Goal: Check status: Check status

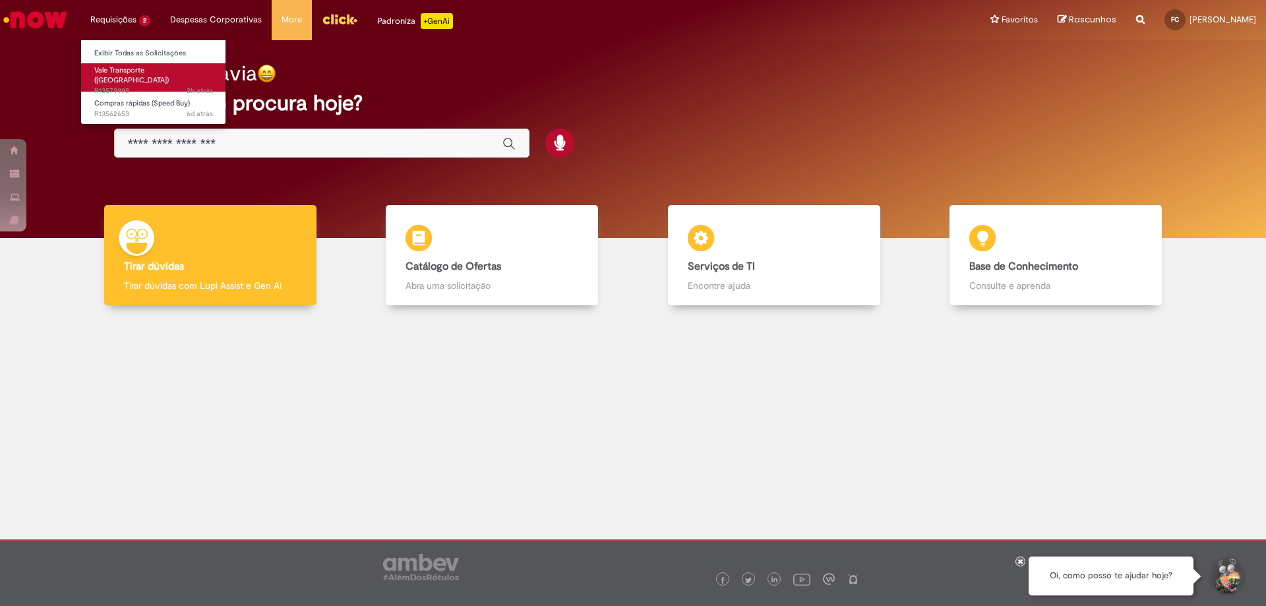
click at [156, 86] on span "2h atrás 2 horas atrás R13579998" at bounding box center [153, 91] width 119 height 11
click at [169, 86] on span "2h atrás 2 horas atrás R13579998" at bounding box center [153, 91] width 119 height 11
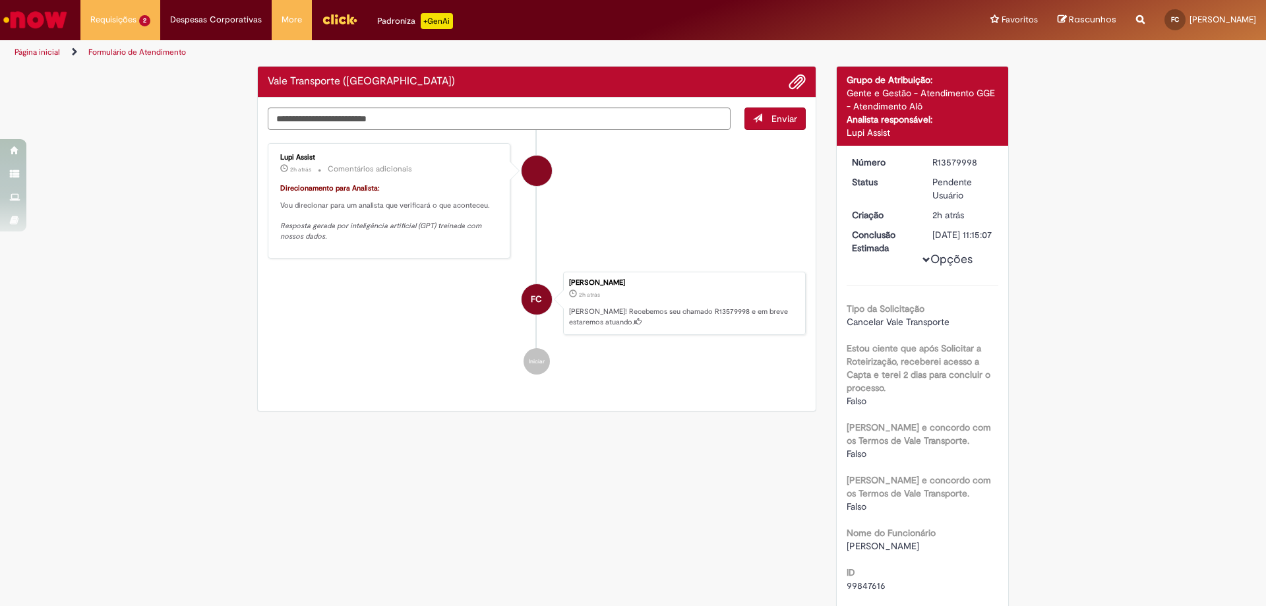
click at [324, 187] on div "Vale Transporte (VT) Enviar Lupi Assist 2h atrás 2 horas atrás Comentários adic…" at bounding box center [536, 239] width 559 height 346
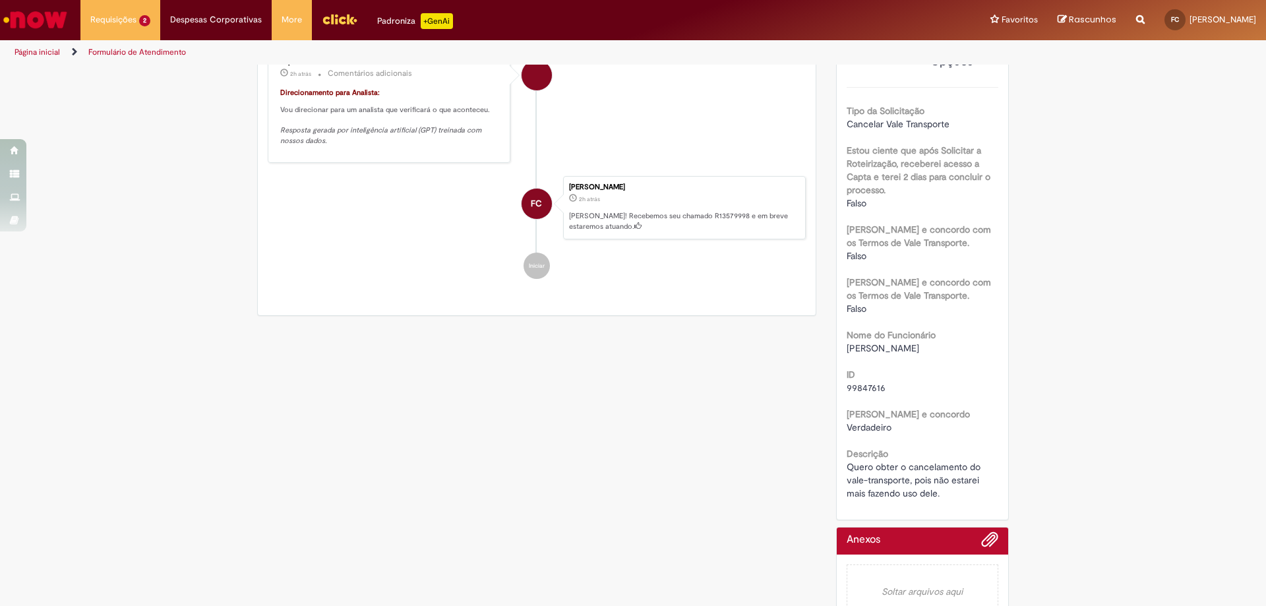
scroll to position [241, 0]
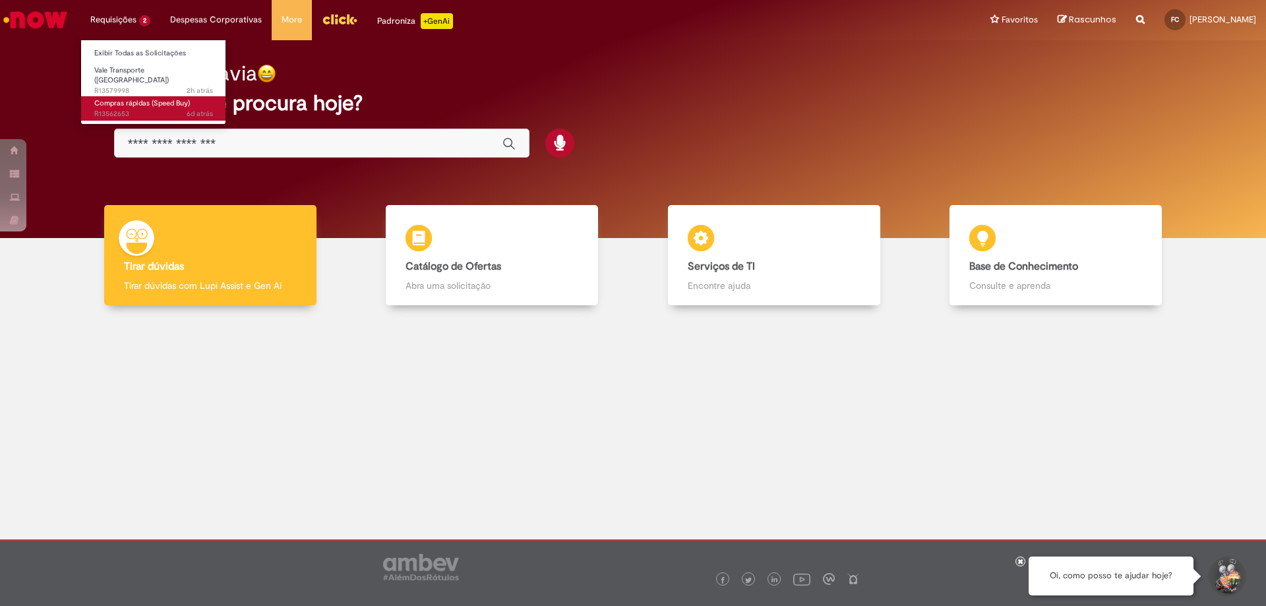
click at [152, 100] on span "Compras rápidas (Speed Buy)" at bounding box center [142, 103] width 96 height 10
click at [169, 100] on span "Compras rápidas (Speed Buy)" at bounding box center [142, 103] width 96 height 10
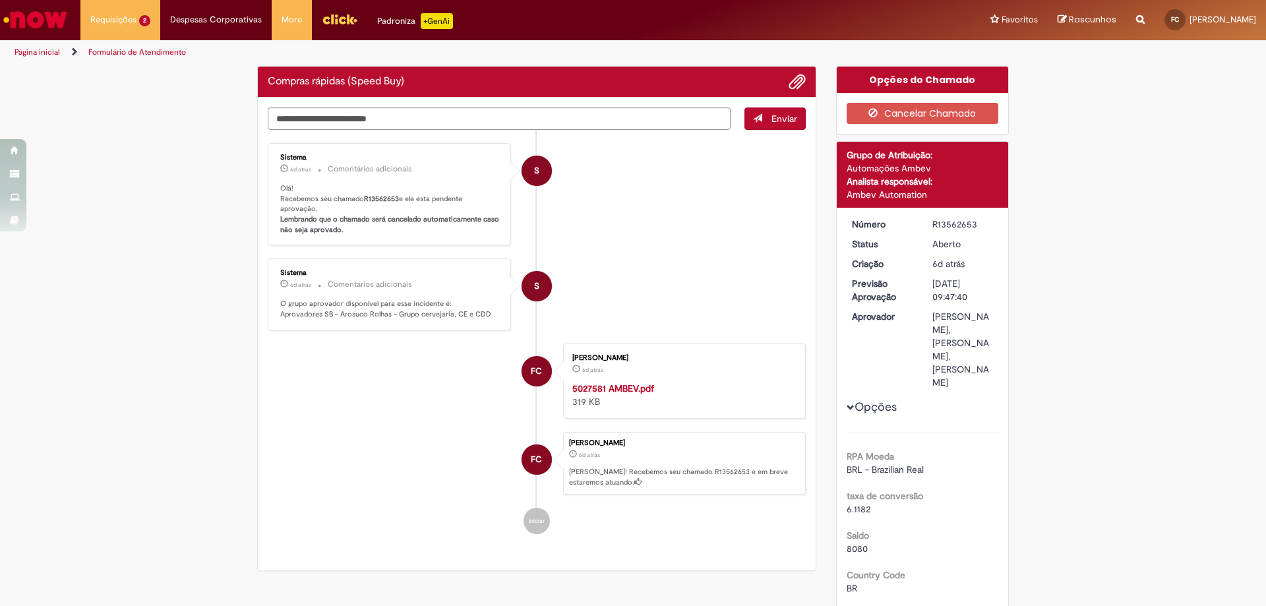
click at [371, 200] on b "R13562653" at bounding box center [381, 199] width 35 height 10
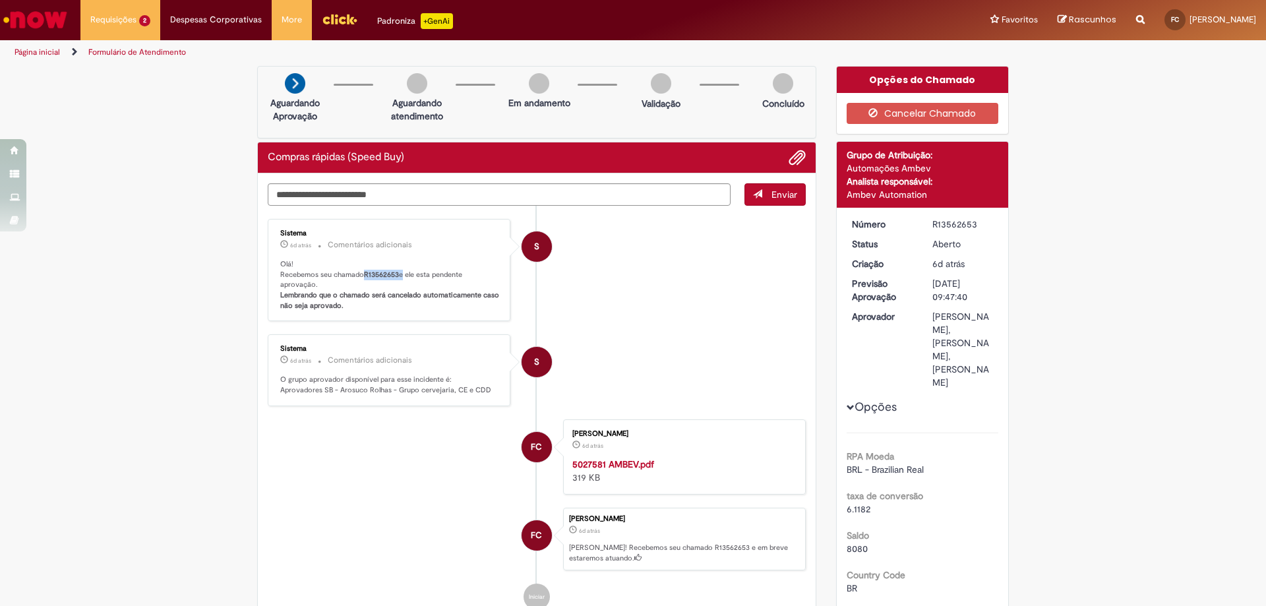
copy p "R13562653"
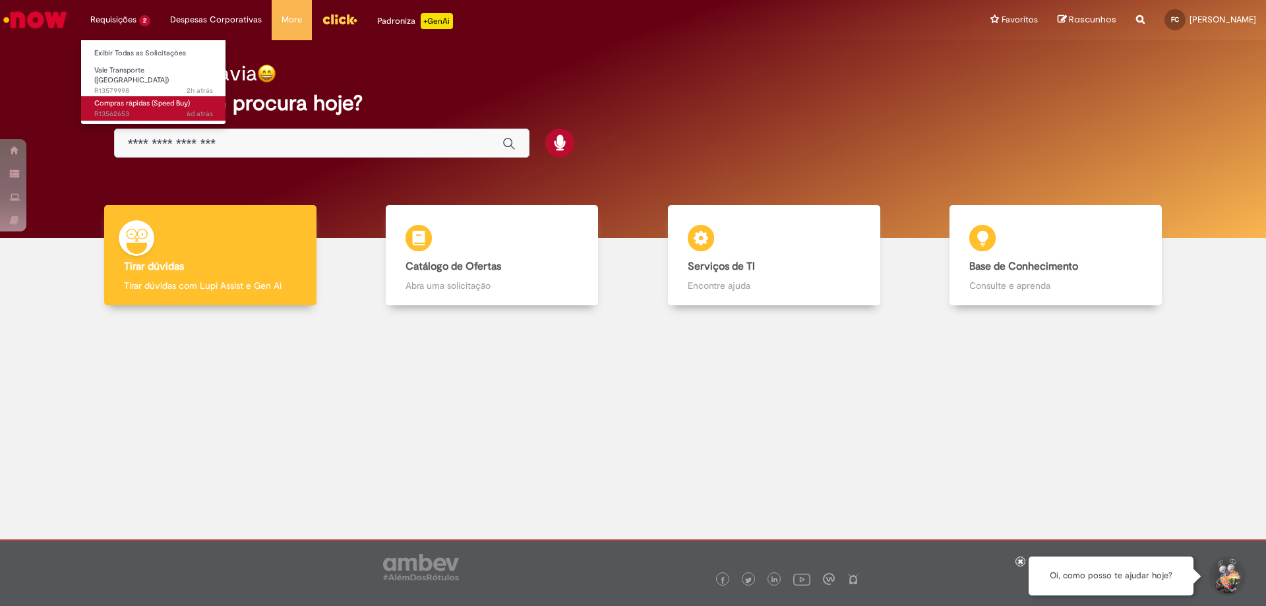
click at [140, 98] on span "Compras rápidas (Speed Buy)" at bounding box center [142, 103] width 96 height 10
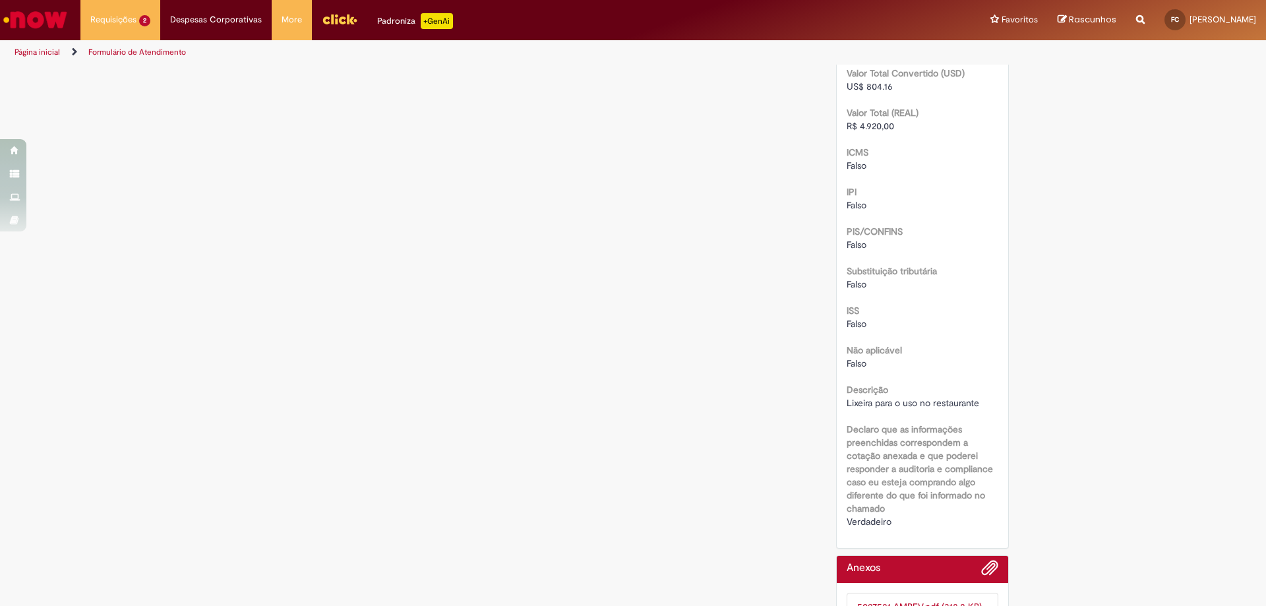
scroll to position [1610, 0]
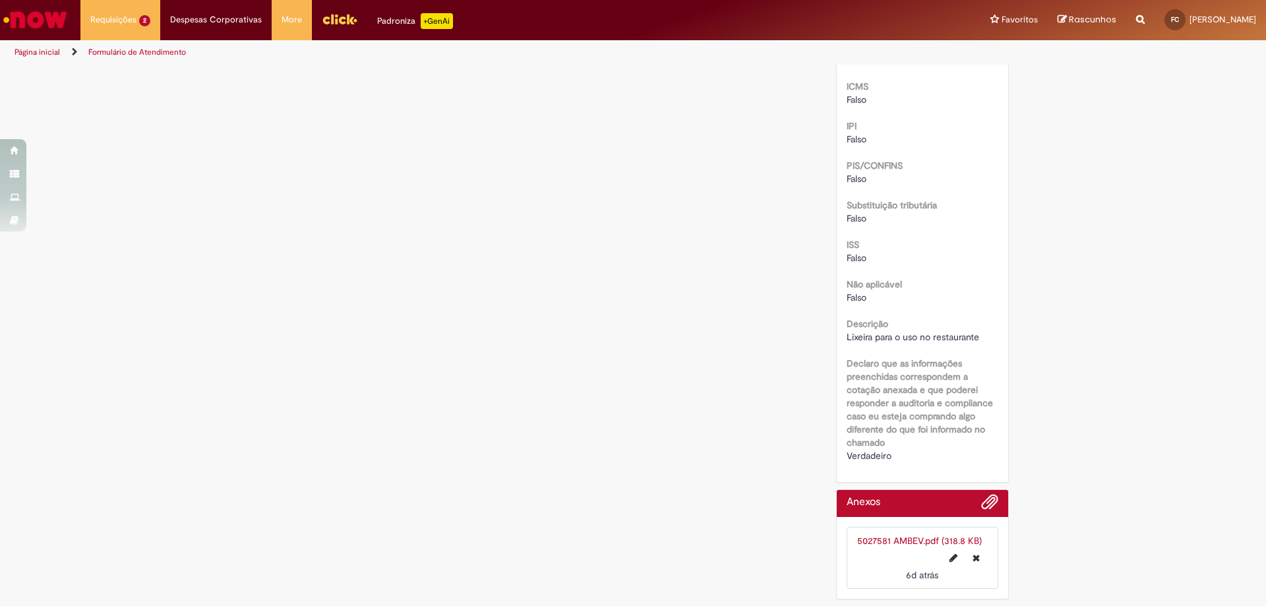
click at [925, 423] on b "Declaro que as informações preenchidas correspondem a cotação anexada e que pod…" at bounding box center [920, 402] width 146 height 91
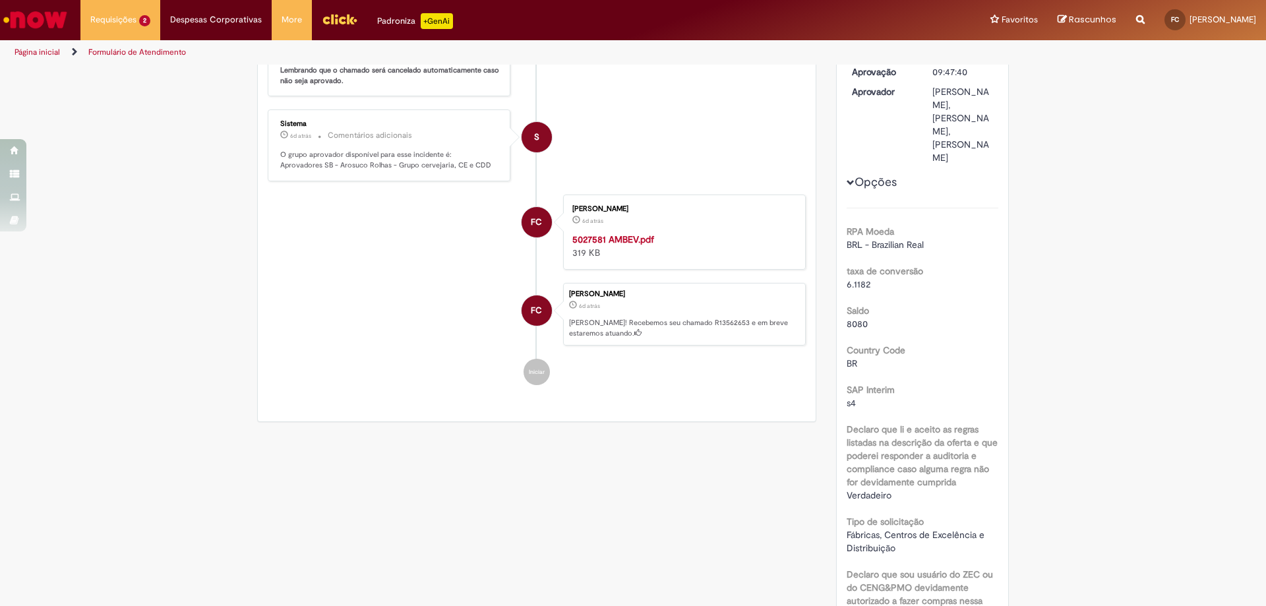
scroll to position [0, 0]
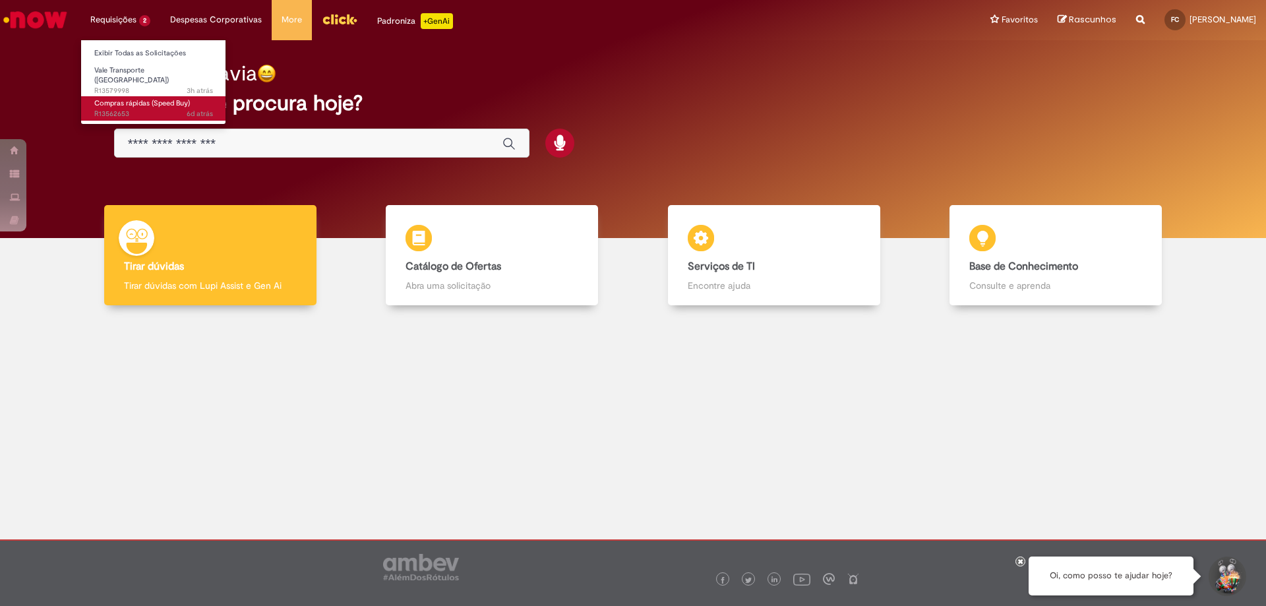
click at [152, 100] on span "Compras rápidas (Speed Buy)" at bounding box center [142, 103] width 96 height 10
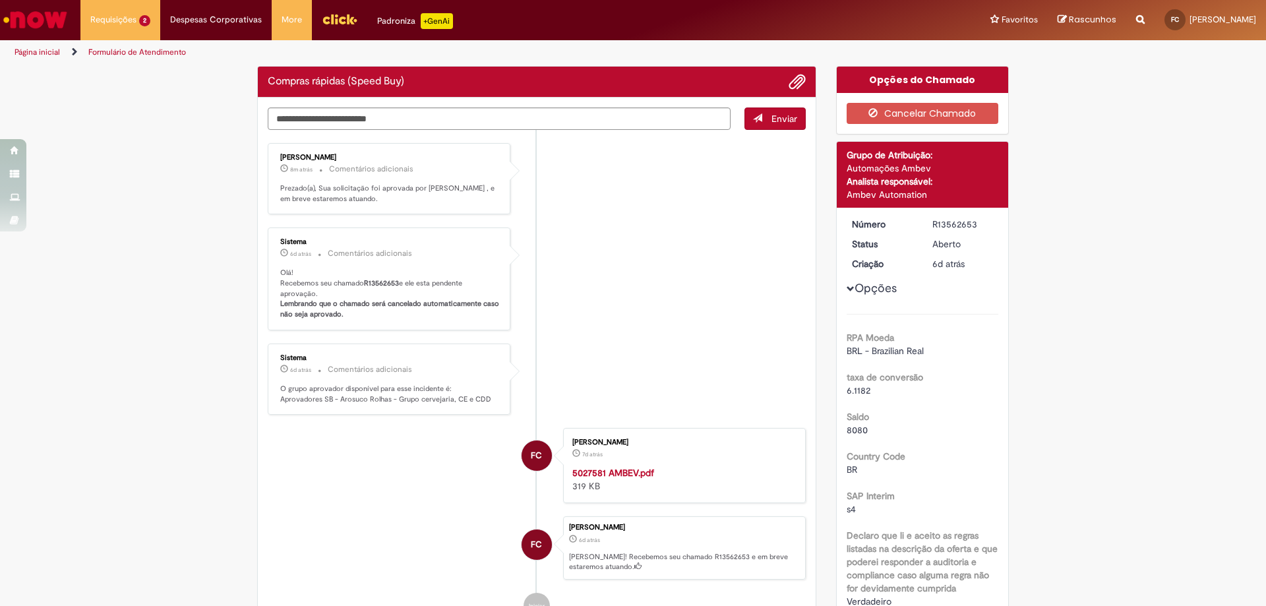
click at [495, 299] on div "Sistema 6d atrás 6 dias atrás Comentários adicionais Olá! Recebemos seu chamado…" at bounding box center [389, 278] width 235 height 95
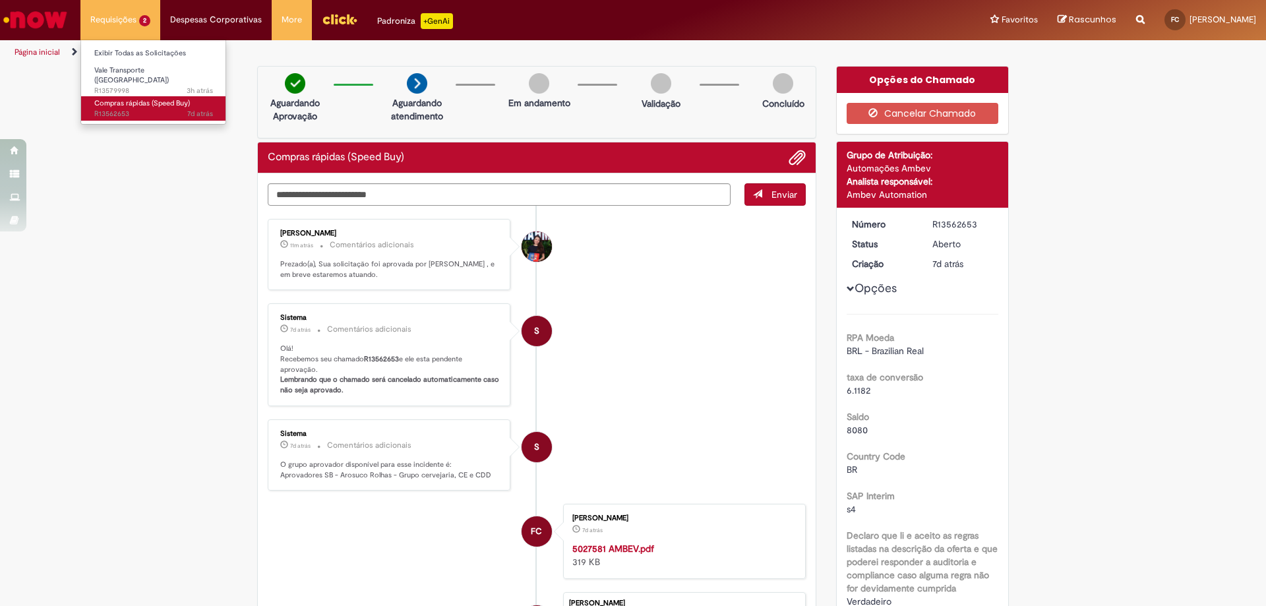
click at [140, 109] on span "7d atrás 7 dias atrás R13562653" at bounding box center [153, 114] width 119 height 11
click at [391, 266] on p "Prezado(a), Sua solicitação foi aprovada por [PERSON_NAME] , e em breve estarem…" at bounding box center [390, 269] width 220 height 20
drag, startPoint x: 277, startPoint y: 266, endPoint x: 392, endPoint y: 280, distance: 115.7
click at [392, 280] on div "Thaina Teixeira Klein 12m atrás 12 minutos atrás Comentários adicionais Prezado…" at bounding box center [389, 255] width 235 height 64
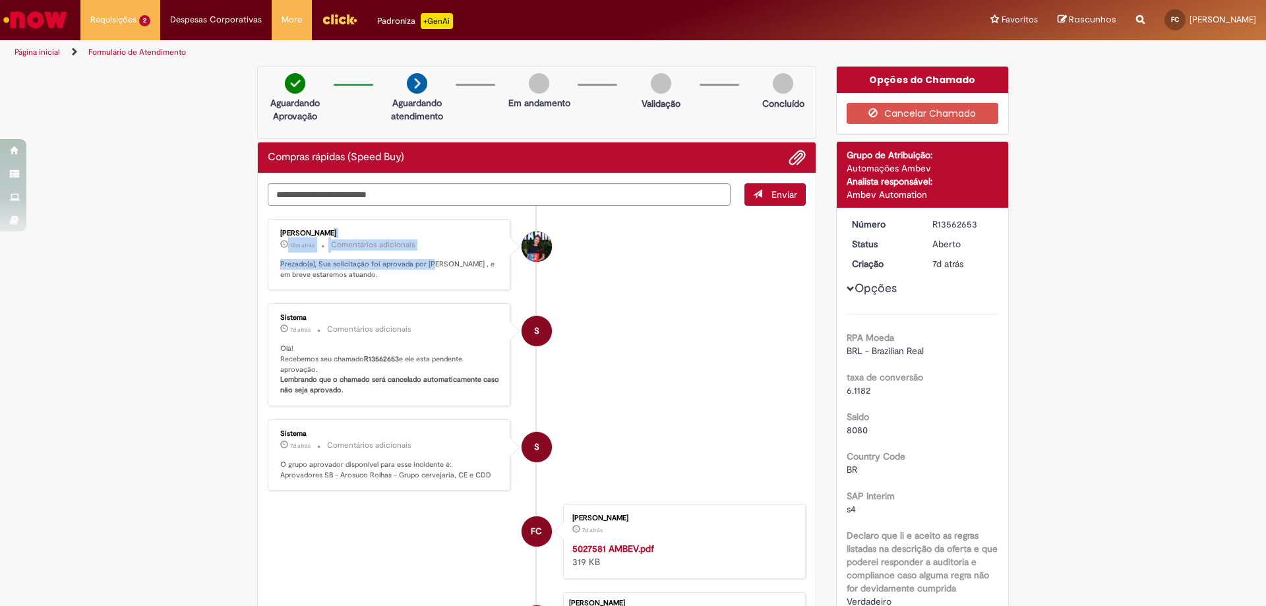
drag, startPoint x: 428, startPoint y: 257, endPoint x: 441, endPoint y: 493, distance: 236.5
click at [441, 493] on ul "Thaina Teixeira Klein 12m atrás 12 minutos atrás Comentários adicionais Prezado…" at bounding box center [537, 457] width 538 height 503
click at [443, 494] on ul "Thaina Teixeira Klein 12m atrás 12 minutos atrás Comentários adicionais Prezado…" at bounding box center [537, 457] width 538 height 503
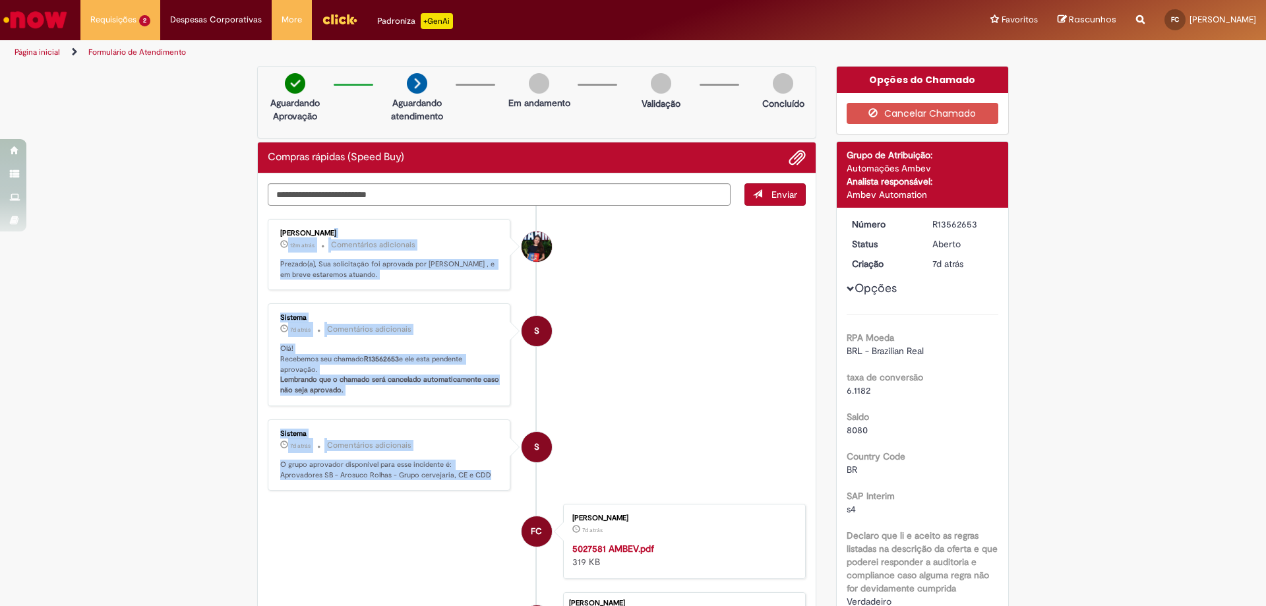
drag, startPoint x: 276, startPoint y: 228, endPoint x: 484, endPoint y: 475, distance: 322.5
click at [484, 475] on ul "Thaina Teixeira Klein 12m atrás 12 minutos atrás Comentários adicionais Prezado…" at bounding box center [537, 457] width 538 height 503
click at [580, 420] on li "S Sistema 7d atrás 7 dias atrás Comentários adicionais O grupo aprovador dispon…" at bounding box center [537, 455] width 538 height 72
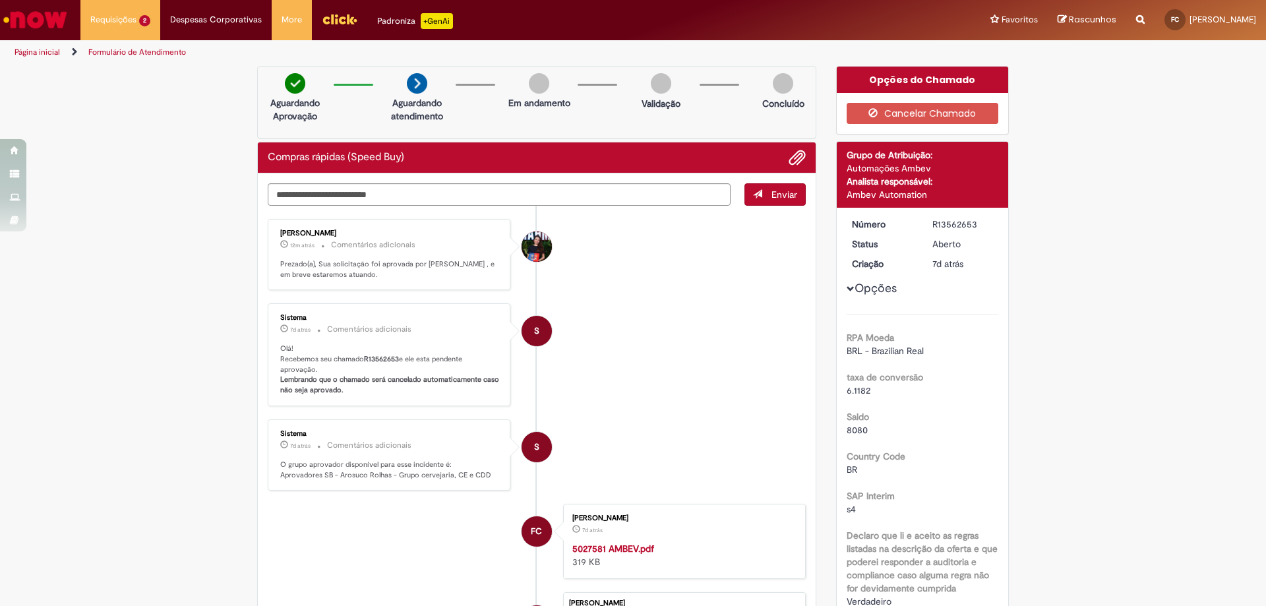
click at [43, 19] on img "Ir para a Homepage" at bounding box center [35, 20] width 68 height 26
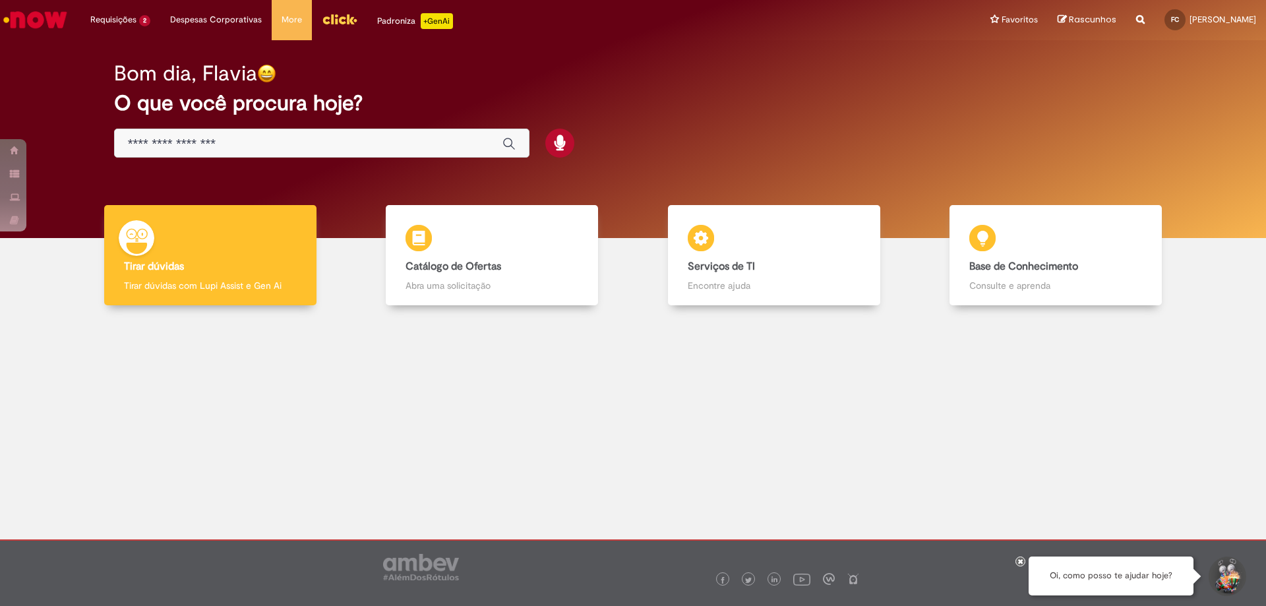
click at [336, 20] on img "Menu Cabeçalho" at bounding box center [340, 19] width 36 height 20
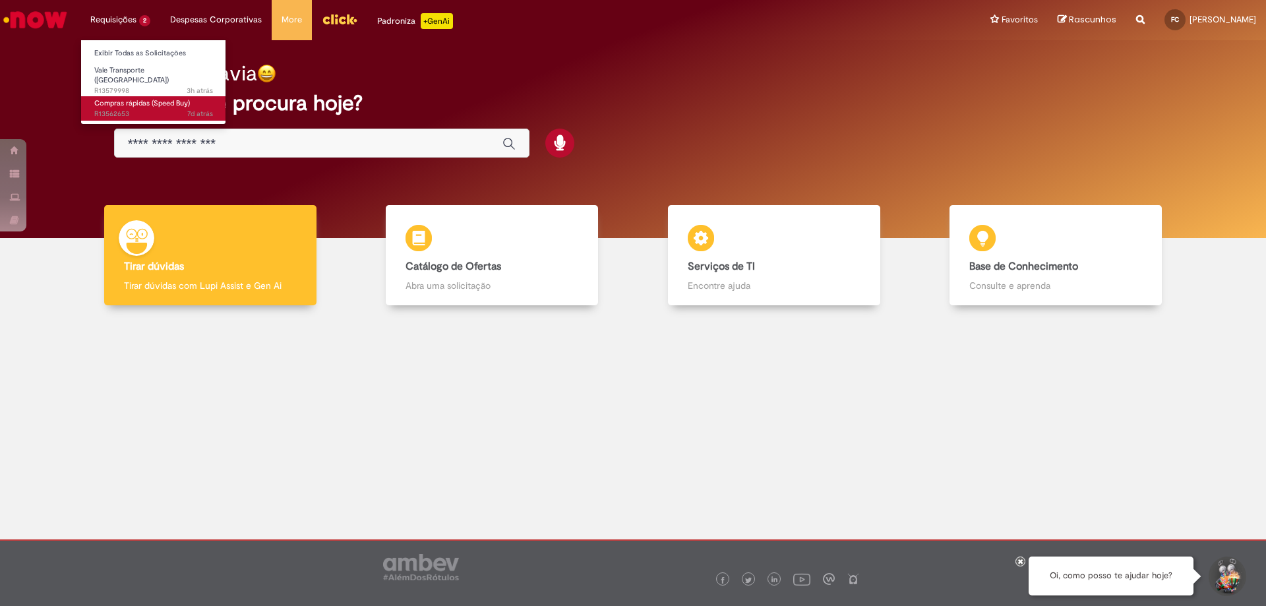
click at [156, 109] on span "7d atrás 7 dias atrás R13562653" at bounding box center [153, 114] width 119 height 11
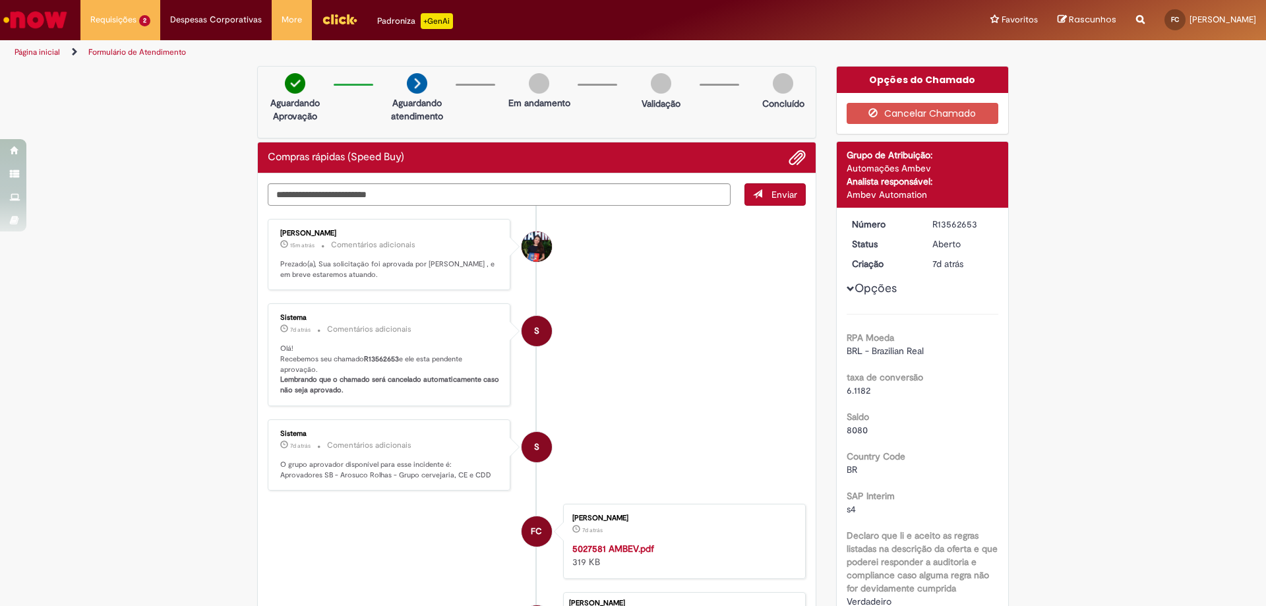
click at [598, 255] on li "Thaina Teixeira Klein 15m atrás 15 minutos atrás Comentários adicionais Prezado…" at bounding box center [537, 255] width 538 height 72
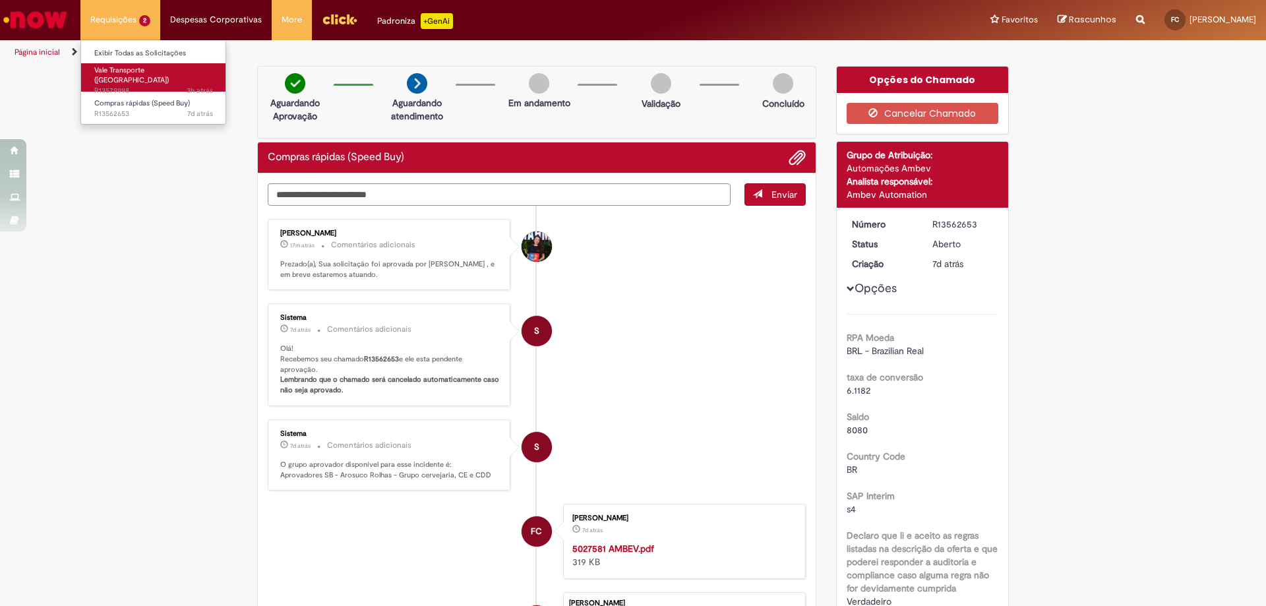
click at [127, 73] on span "Vale Transporte ([GEOGRAPHIC_DATA])" at bounding box center [131, 75] width 75 height 20
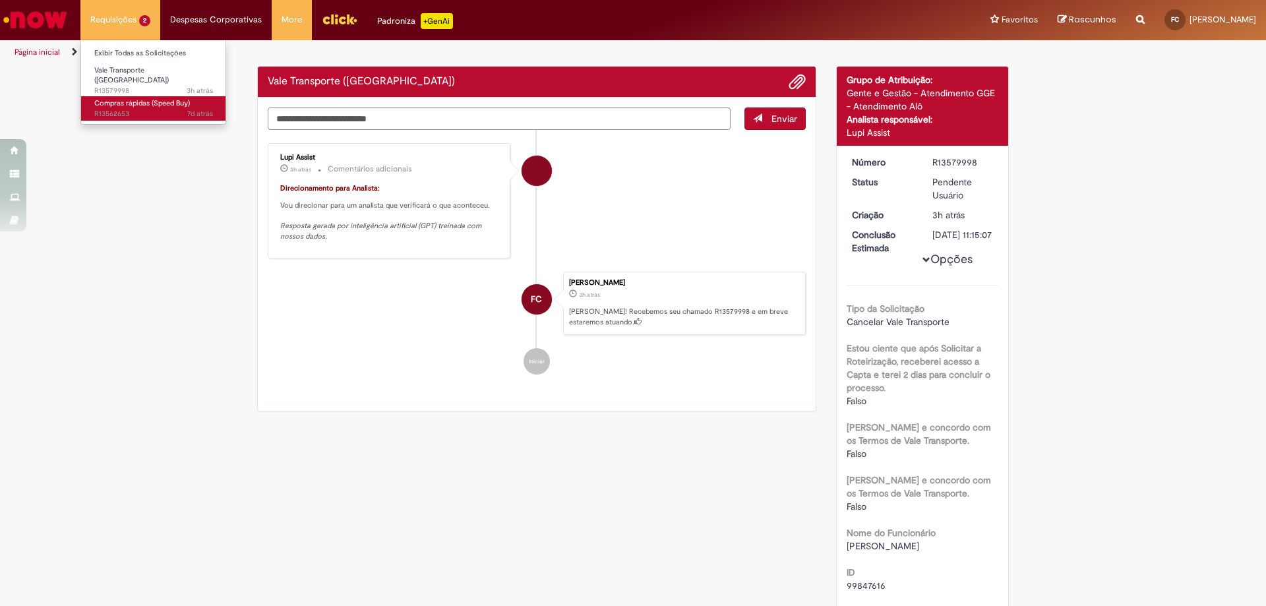
click at [149, 100] on span "Compras rápidas (Speed Buy)" at bounding box center [142, 103] width 96 height 10
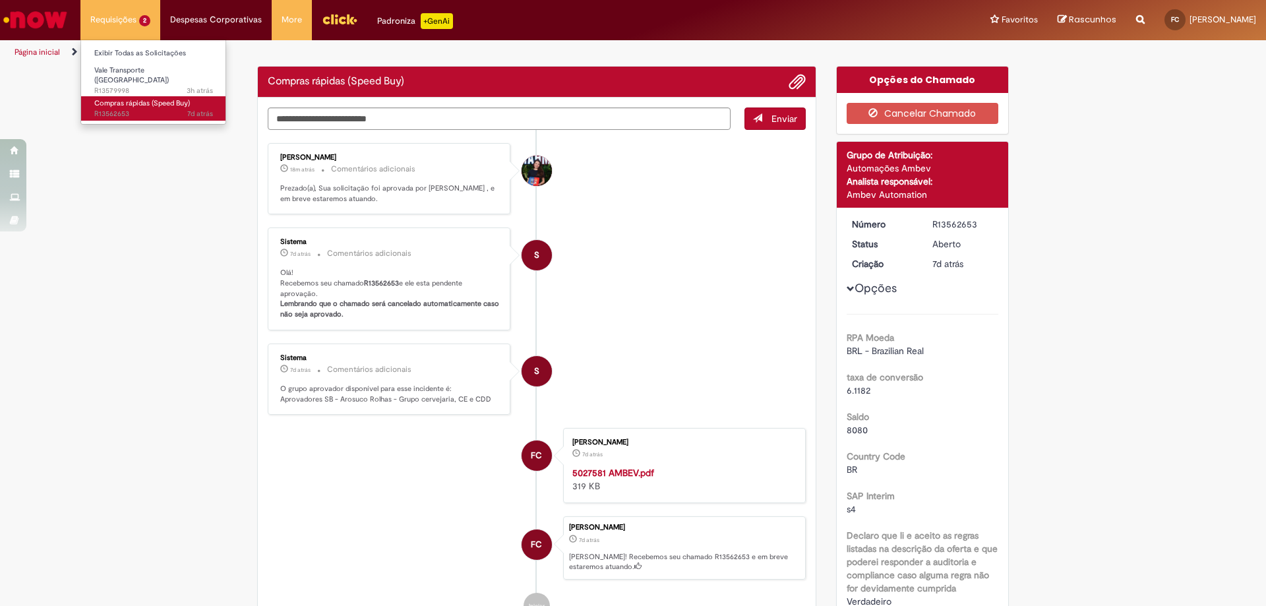
drag, startPoint x: 132, startPoint y: 90, endPoint x: 132, endPoint y: 102, distance: 12.5
click at [132, 102] on li "Compras rápidas (Speed Buy) 7d atrás 7 dias atrás R13562653" at bounding box center [153, 107] width 145 height 30
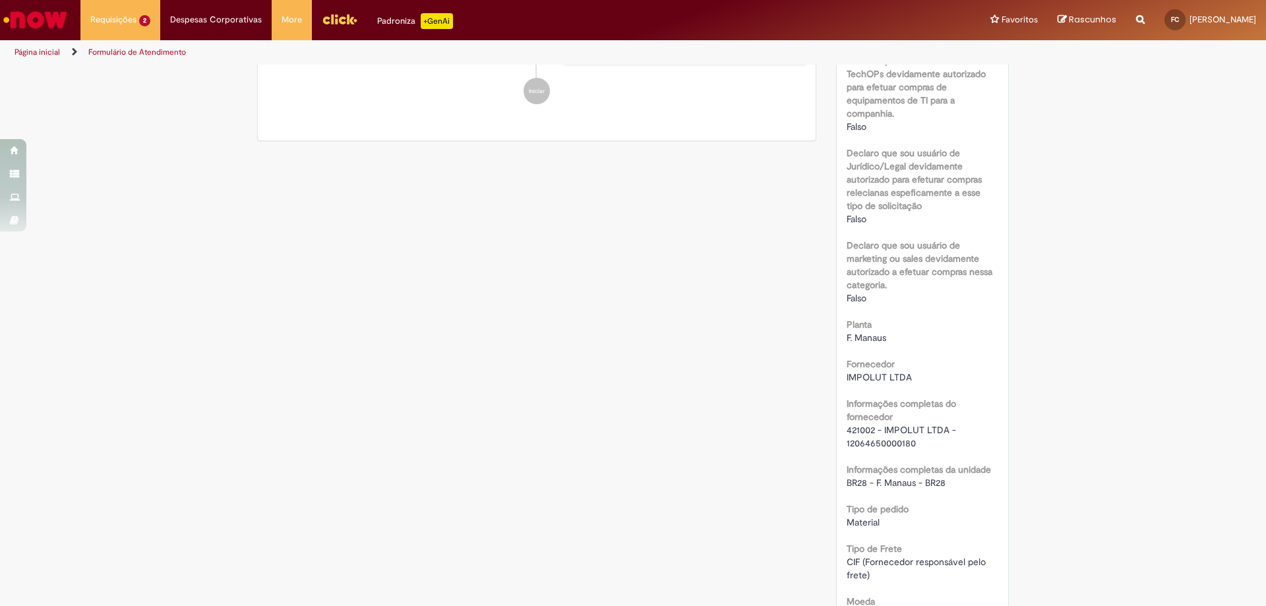
scroll to position [1055, 0]
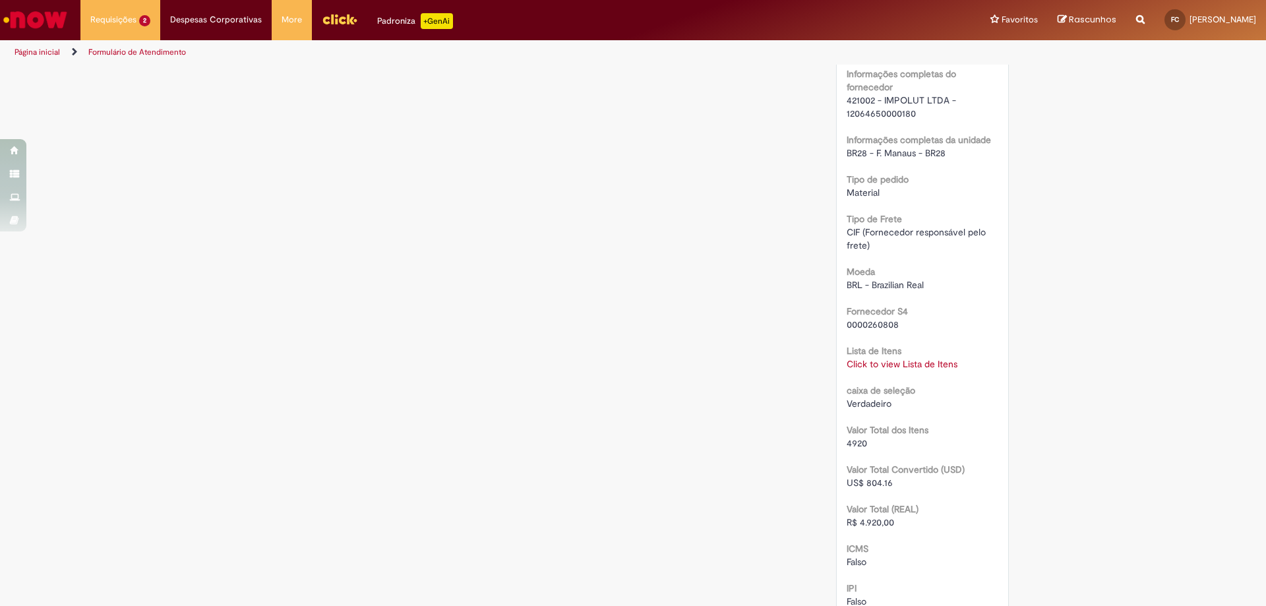
click at [883, 372] on div "RPA Moeda BRL - Brazilian Real taxa de conversão 6.1182 [GEOGRAPHIC_DATA] 8080 …" at bounding box center [923, 105] width 152 height 1640
click at [890, 367] on link "Click to view Lista de Itens" at bounding box center [902, 364] width 111 height 12
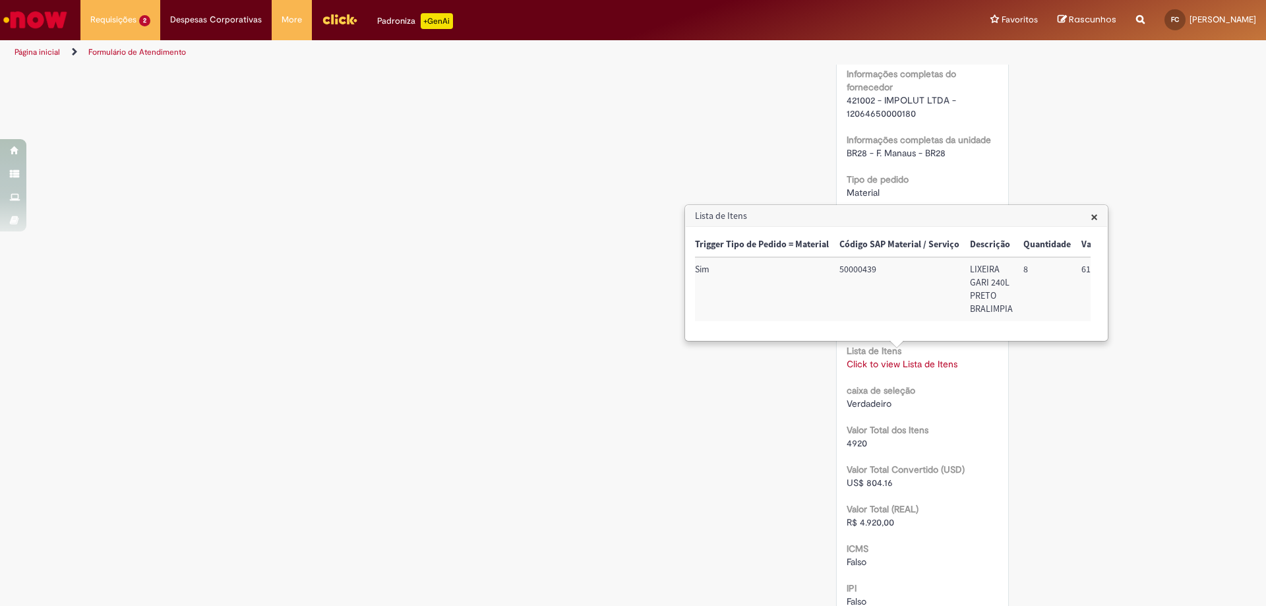
scroll to position [0, 0]
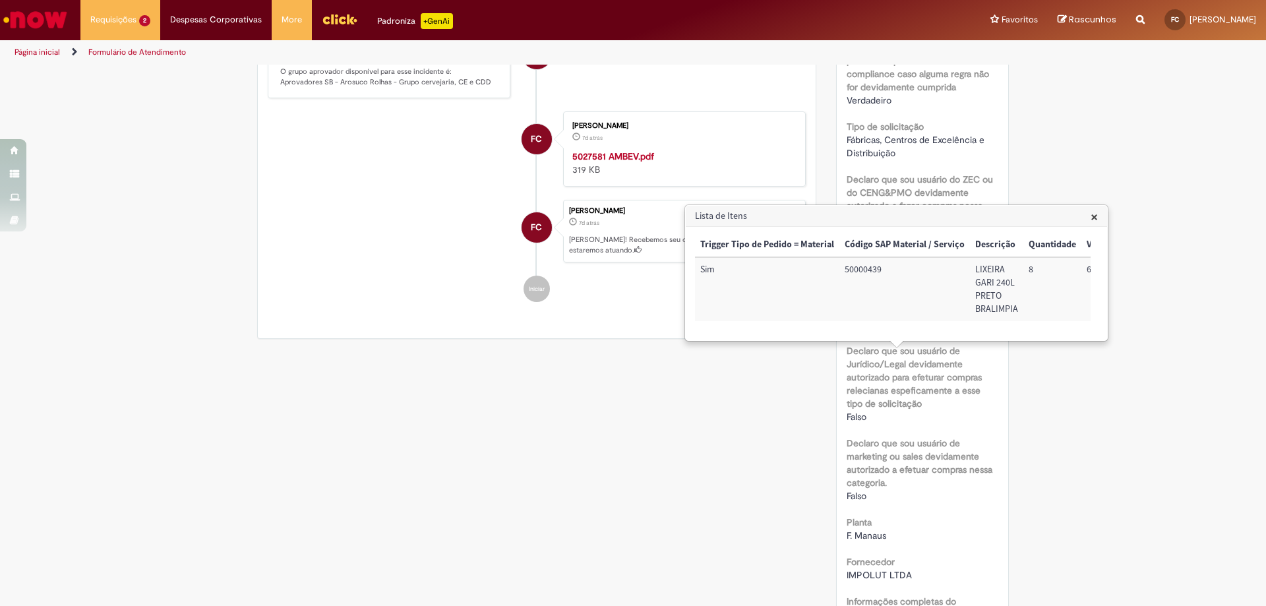
click at [216, 371] on div "Verificar Código de Barras Aguardando Aprovação Aguardando atendimento Em andam…" at bounding box center [633, 567] width 1266 height 2058
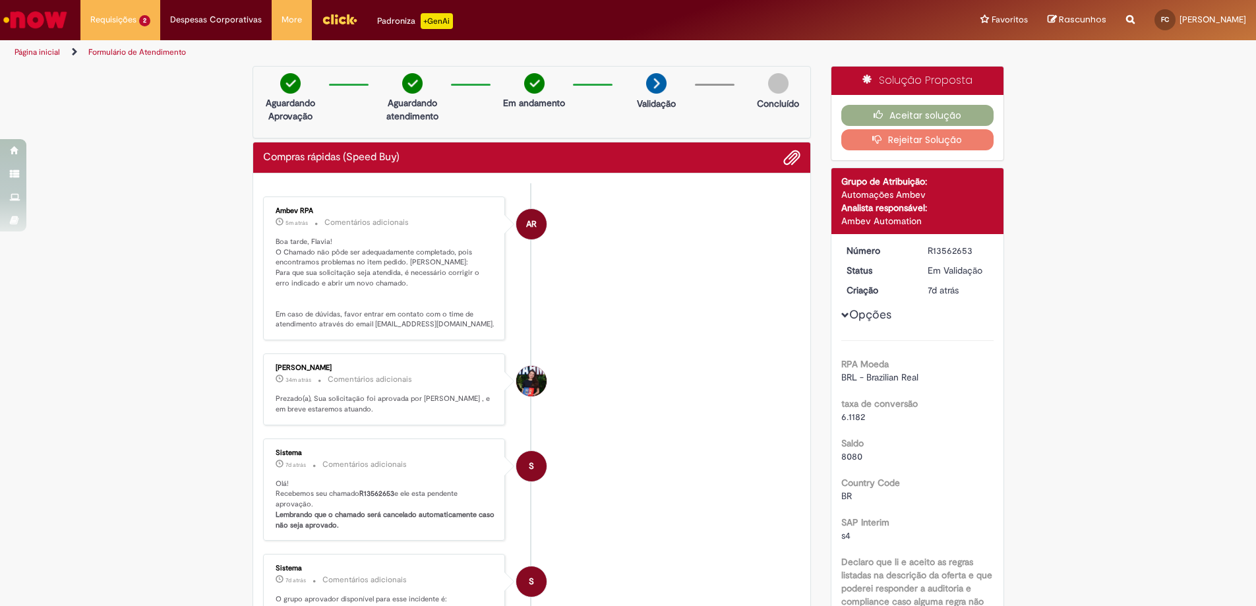
click at [886, 146] on button "Rejeitar Solução" at bounding box center [918, 139] width 152 height 21
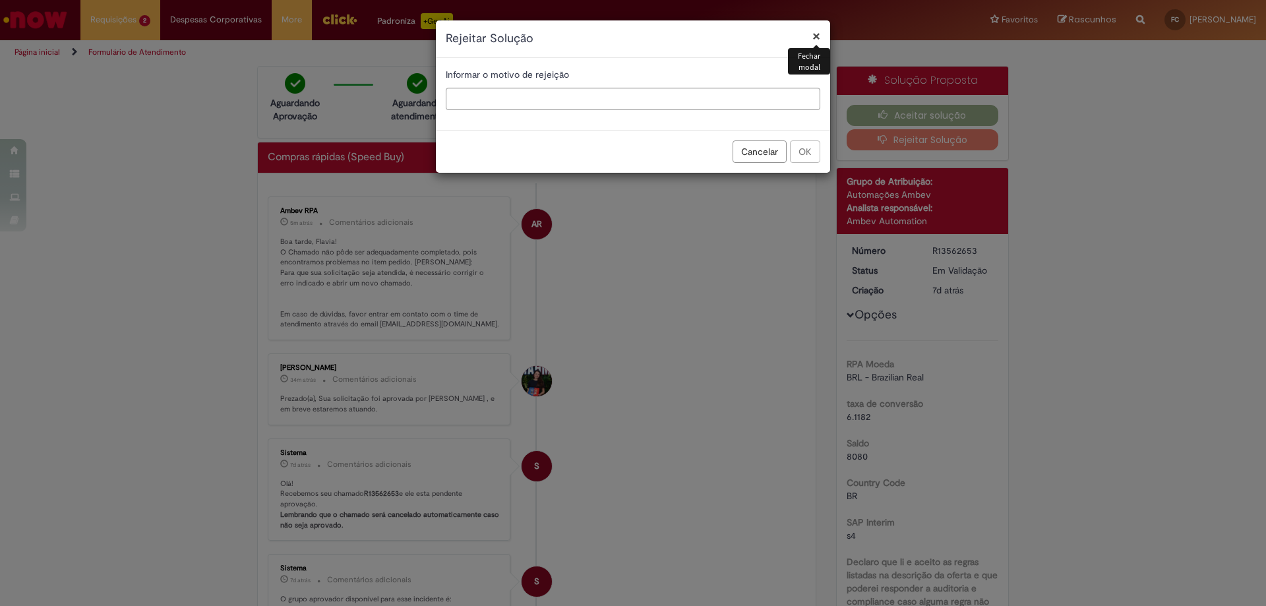
click at [658, 111] on div "Informar o motivo de rejeição" at bounding box center [633, 94] width 394 height 72
click at [663, 98] on input "text" at bounding box center [633, 99] width 375 height 22
type input "**********"
click at [815, 171] on div "Cancelar OK" at bounding box center [633, 151] width 394 height 43
click at [816, 157] on button "OK" at bounding box center [805, 151] width 30 height 22
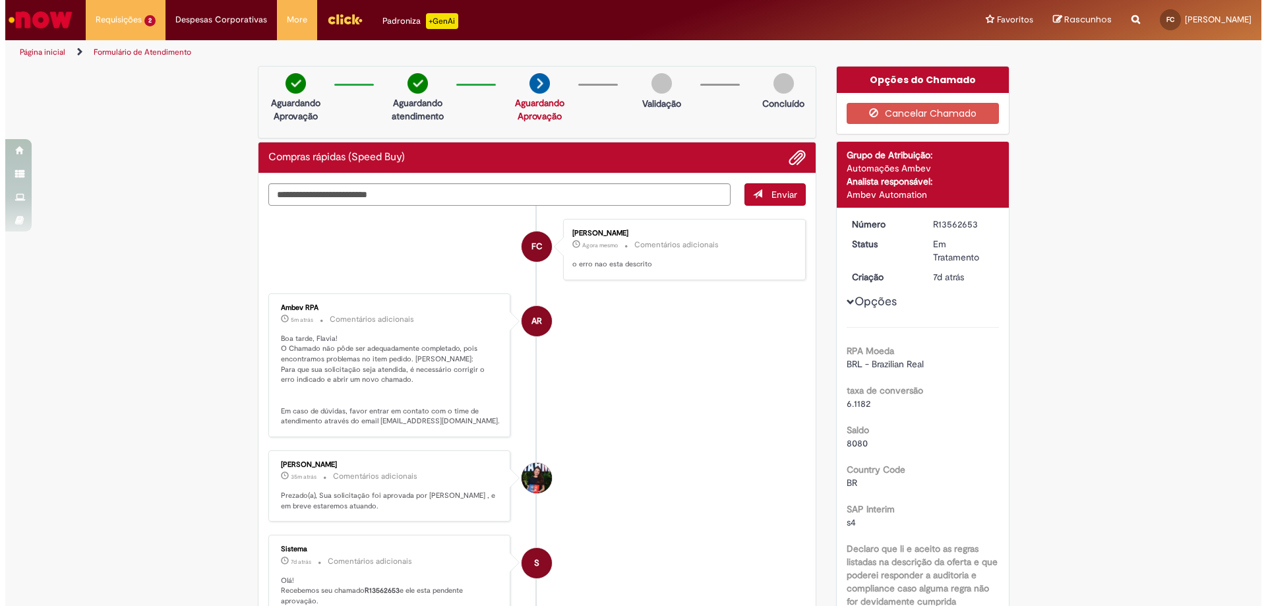
scroll to position [132, 0]
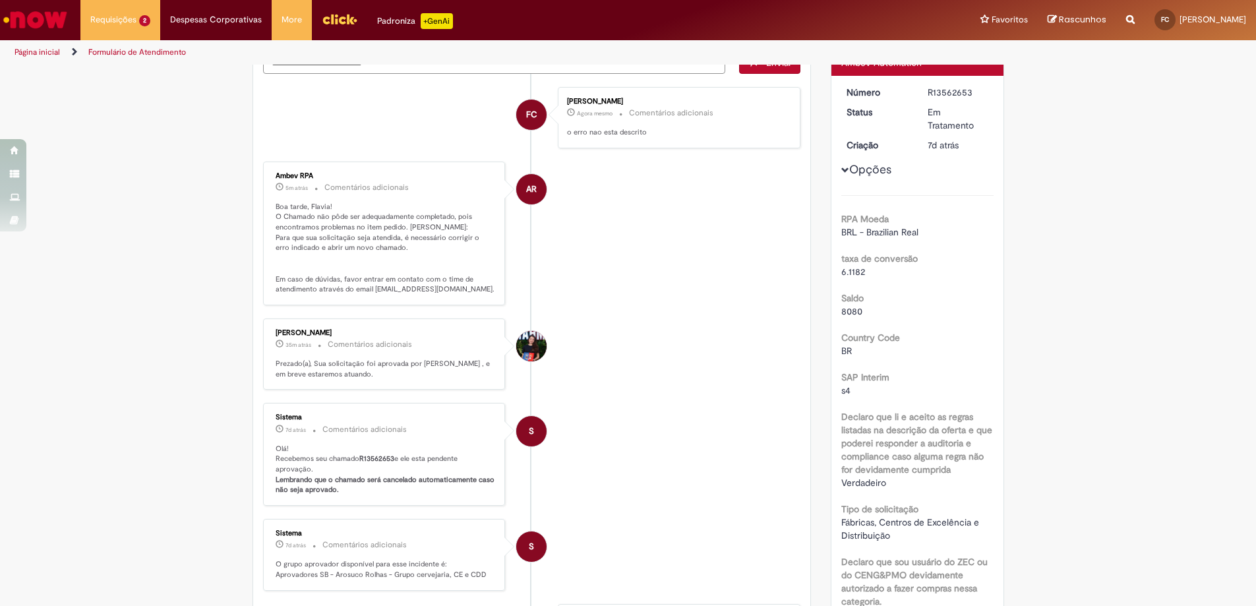
click at [0, 0] on button "Opções" at bounding box center [0, 0] width 0 height 0
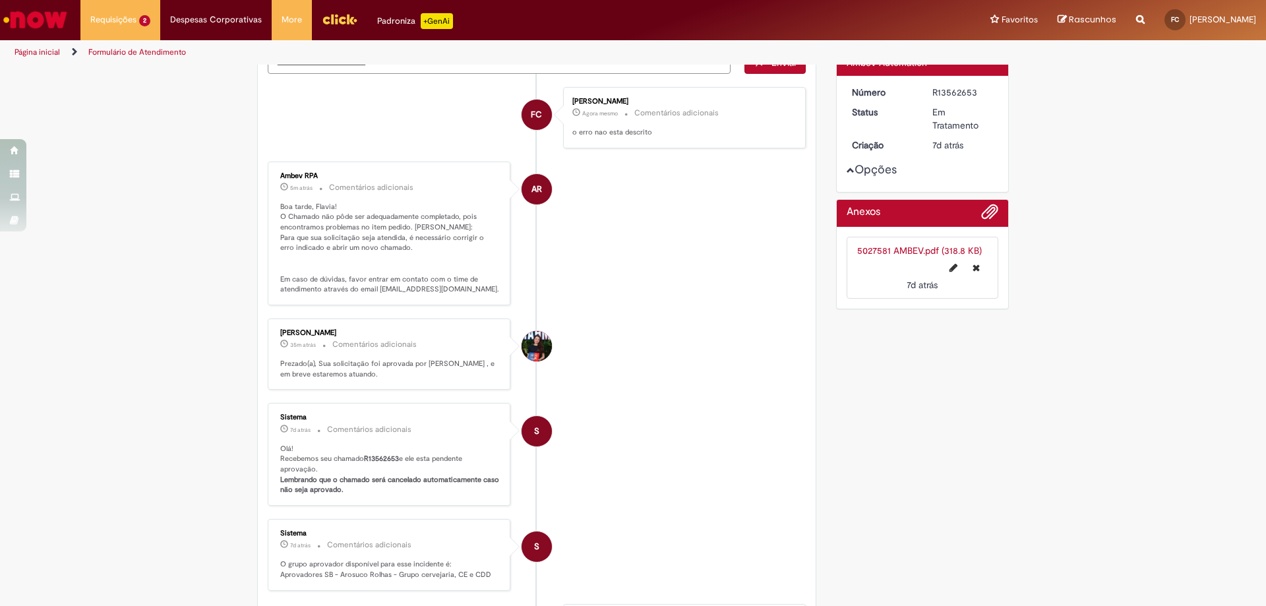
click at [860, 183] on div "Número R13562653 Status Em Tratamento Criação 7d atrás 7 dias atrás Opções" at bounding box center [923, 134] width 172 height 116
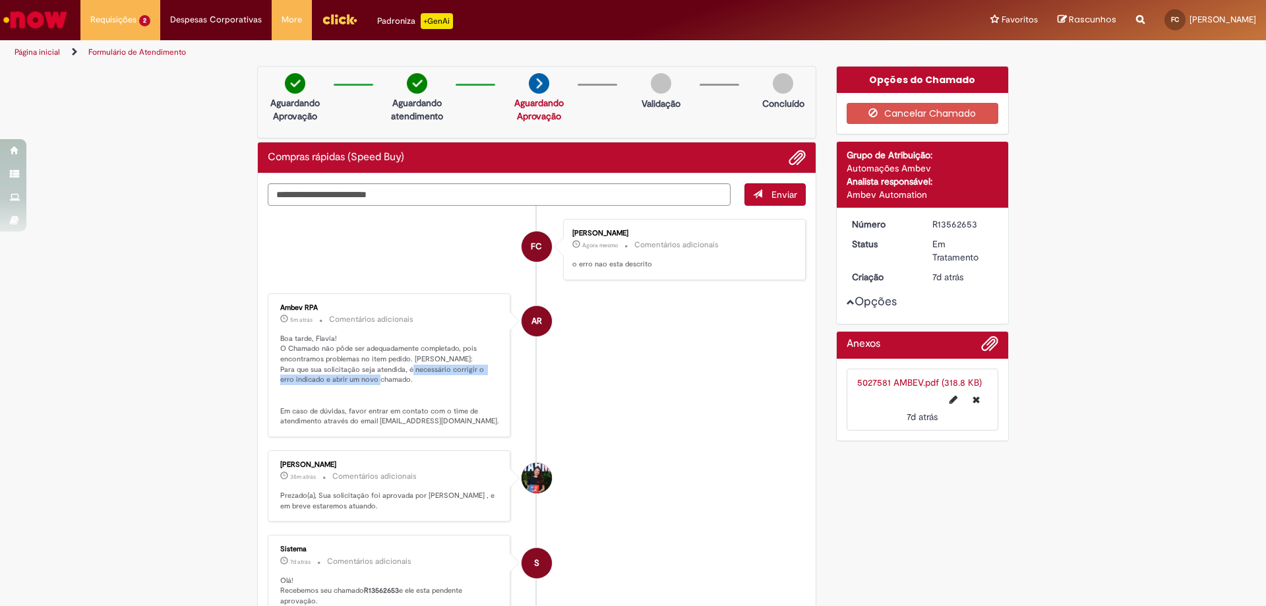
drag, startPoint x: 433, startPoint y: 365, endPoint x: 466, endPoint y: 384, distance: 38.7
click at [466, 384] on p "Boa tarde, Flavia! O Chamado não pôde ser adequadamente completado, pois encont…" at bounding box center [390, 380] width 220 height 93
click at [313, 10] on link "Menu Cabeçalho" at bounding box center [339, 20] width 55 height 40
